Goal: Book appointment/travel/reservation

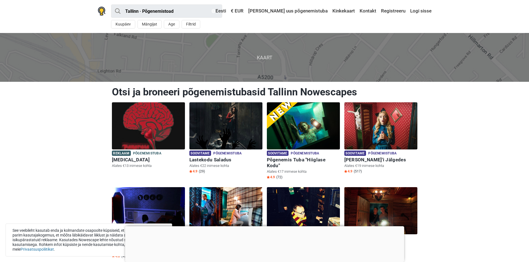
click at [397, 139] on img at bounding box center [380, 125] width 73 height 47
click at [383, 153] on span "Põgenemistuba" at bounding box center [382, 154] width 28 height 6
click at [378, 137] on img at bounding box center [380, 125] width 73 height 47
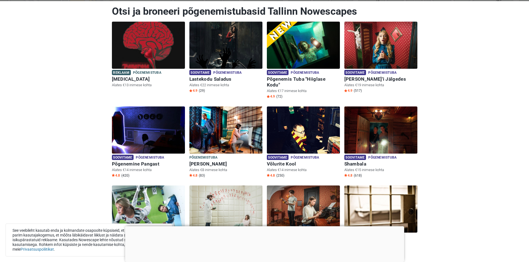
scroll to position [83, 0]
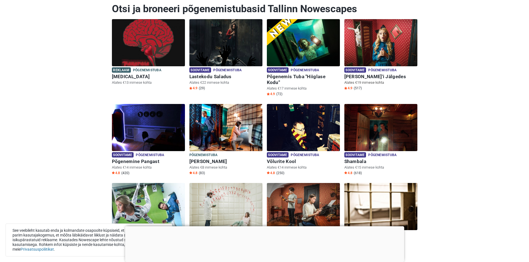
click at [399, 36] on img at bounding box center [380, 42] width 73 height 47
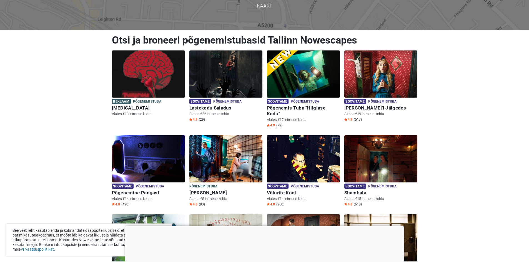
scroll to position [0, 0]
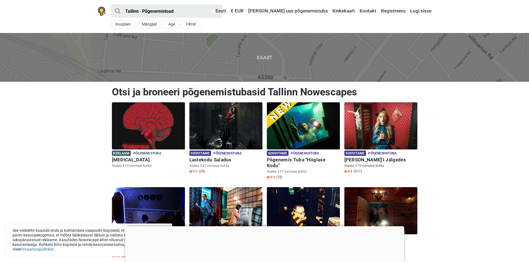
click at [360, 166] on p "Alates €19 inimese kohta" at bounding box center [380, 166] width 73 height 5
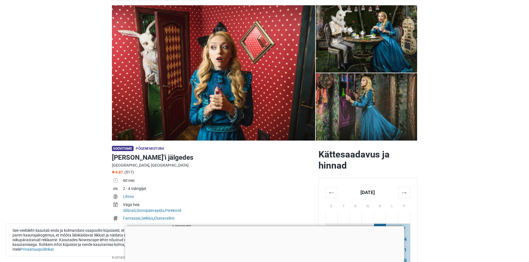
scroll to position [56, 0]
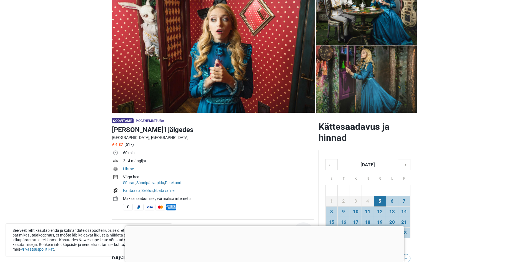
click at [264, 227] on div at bounding box center [264, 227] width 279 height 0
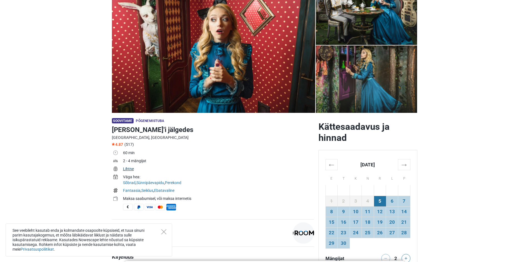
click at [129, 170] on link "Lihtne" at bounding box center [128, 169] width 11 height 4
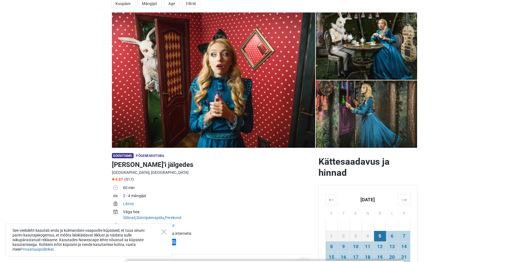
scroll to position [0, 0]
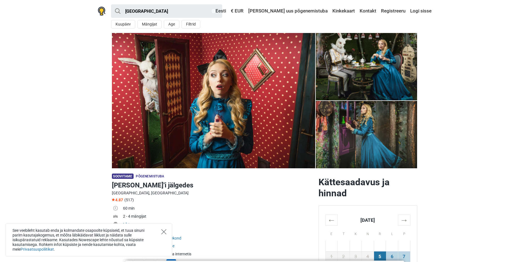
click at [165, 233] on icon "Close" at bounding box center [163, 232] width 5 height 5
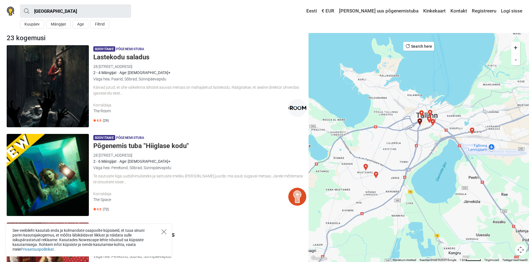
click at [163, 231] on icon "Close" at bounding box center [163, 232] width 5 height 5
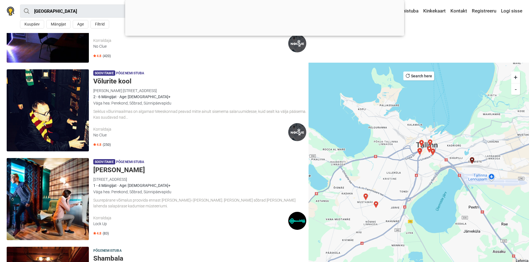
scroll to position [194, 0]
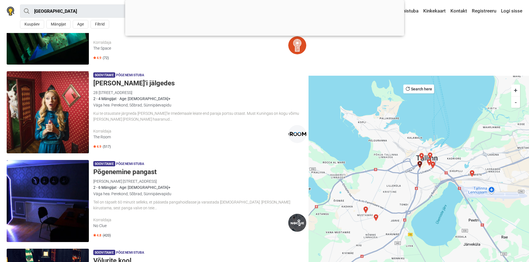
click at [266, 34] on div at bounding box center [264, 34] width 279 height 0
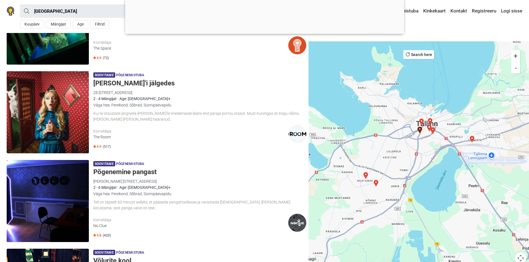
click at [266, 40] on div "Korraldaja" at bounding box center [190, 43] width 195 height 6
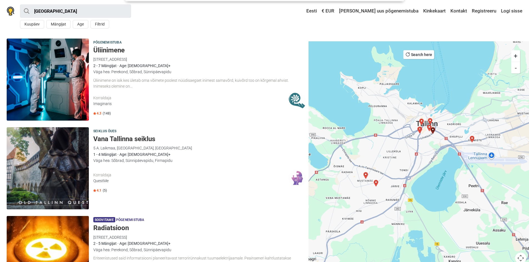
scroll to position [993, 0]
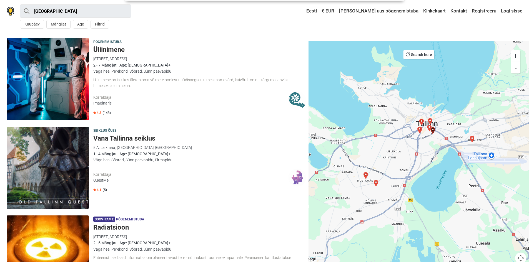
click at [245, 55] on div "Põgenemistuba Üliinimene Liivalaia 40, 10132 Tallinn, Eesti Imaginaris 2 - 7 Mä…" at bounding box center [199, 79] width 213 height 82
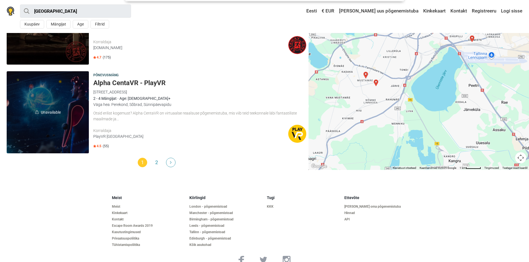
scroll to position [1681, 0]
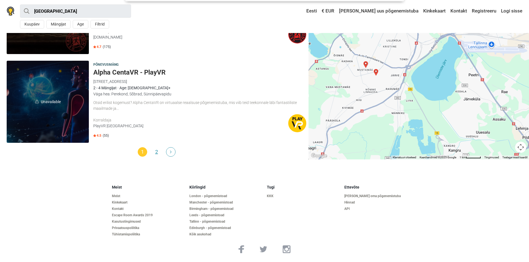
click at [156, 153] on link "2" at bounding box center [156, 151] width 9 height 9
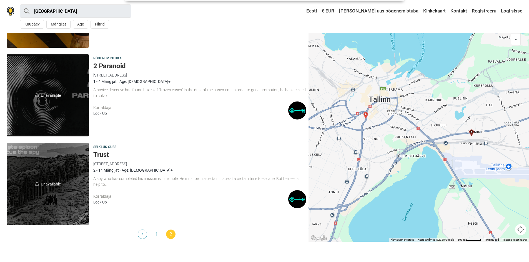
scroll to position [170, 0]
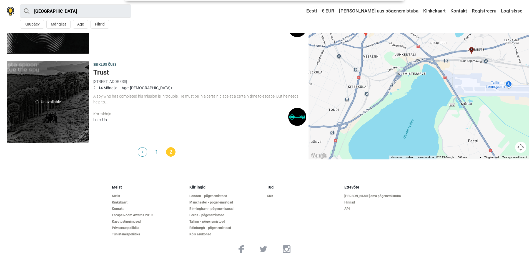
click at [157, 153] on link "1" at bounding box center [156, 151] width 9 height 9
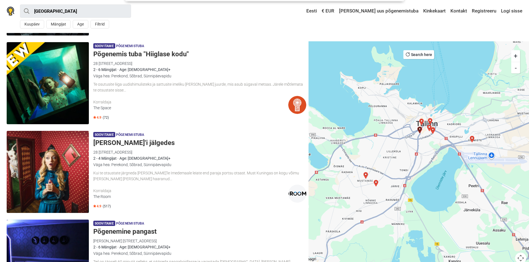
scroll to position [167, 0]
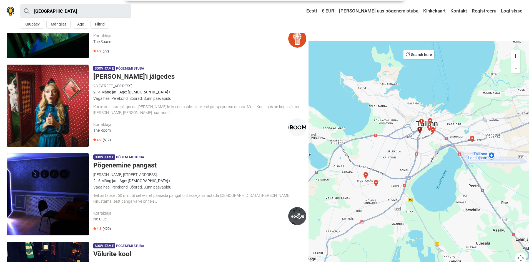
click at [61, 114] on img at bounding box center [48, 106] width 82 height 82
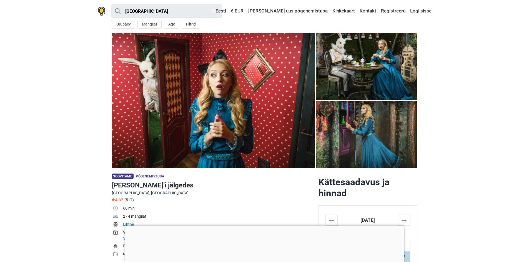
click at [263, 227] on div at bounding box center [264, 227] width 279 height 0
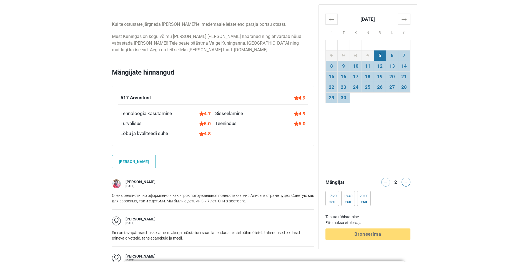
scroll to position [389, 0]
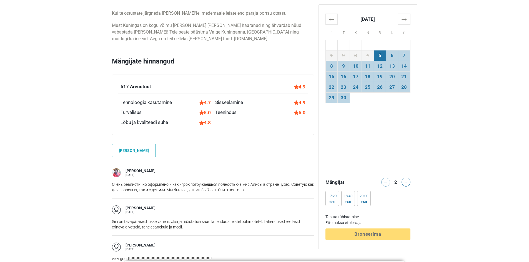
click at [209, 192] on p "Очень реалистично оформлено и как игрок погружаешься полностью в мир Алисы в ст…" at bounding box center [213, 187] width 202 height 11
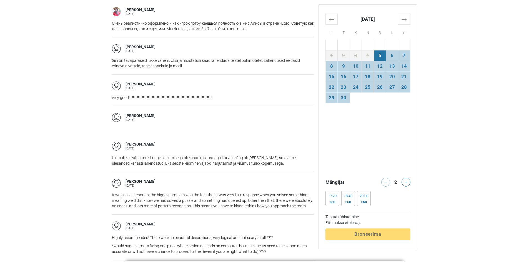
scroll to position [555, 0]
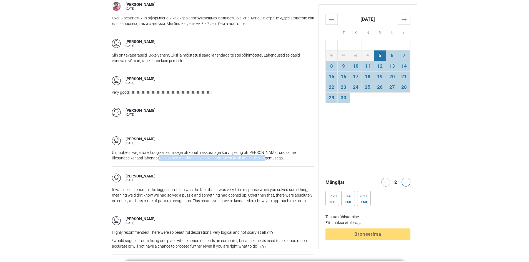
drag, startPoint x: 141, startPoint y: 157, endPoint x: 264, endPoint y: 158, distance: 123.5
click at [264, 158] on p "Üldmulje oli väga tore. Loogika leidmisega oli kohati raskusi, aga kui vihjelõn…" at bounding box center [213, 155] width 202 height 11
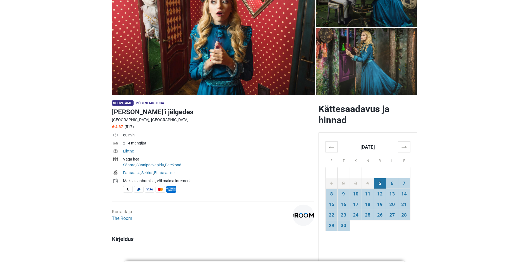
scroll to position [83, 0]
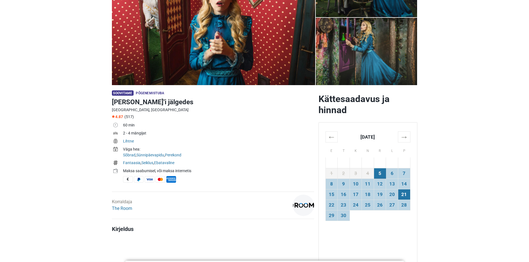
click at [404, 196] on td "21" at bounding box center [404, 194] width 12 height 11
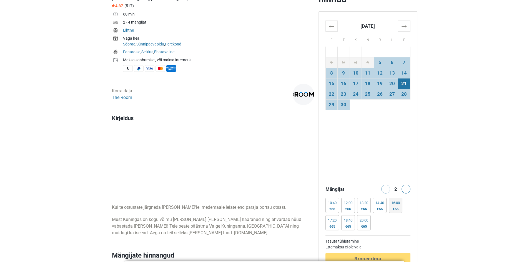
scroll to position [222, 0]
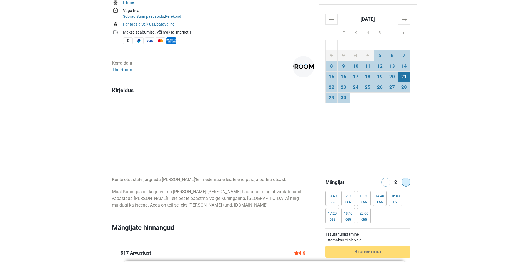
click at [406, 184] on button at bounding box center [405, 182] width 9 height 9
click at [406, 184] on div at bounding box center [406, 182] width 11 height 9
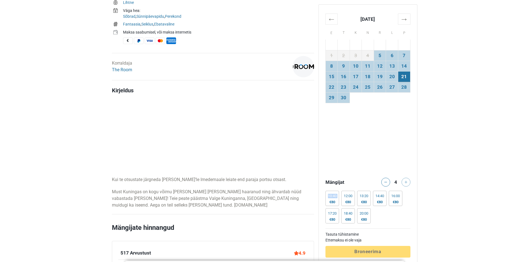
click at [406, 184] on div at bounding box center [406, 182] width 11 height 9
click at [406, 183] on div at bounding box center [406, 182] width 11 height 9
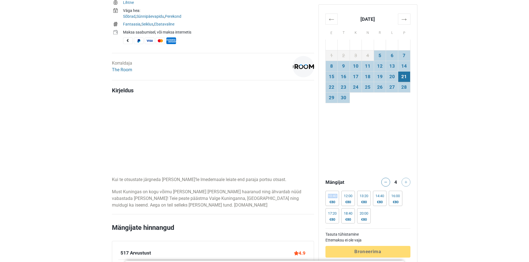
click at [406, 183] on div at bounding box center [406, 182] width 11 height 9
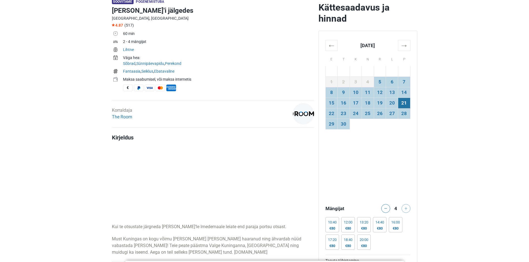
scroll to position [278, 0]
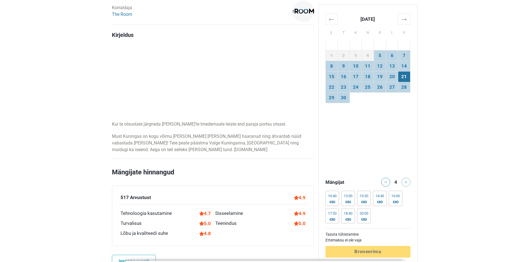
click at [404, 182] on div at bounding box center [406, 182] width 11 height 9
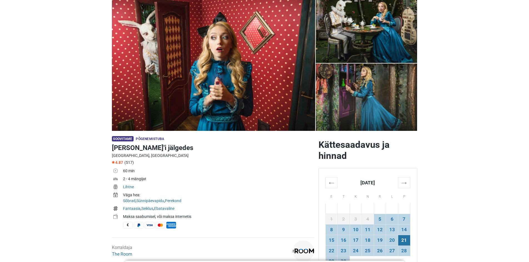
scroll to position [0, 0]
